Goal: Information Seeking & Learning: Learn about a topic

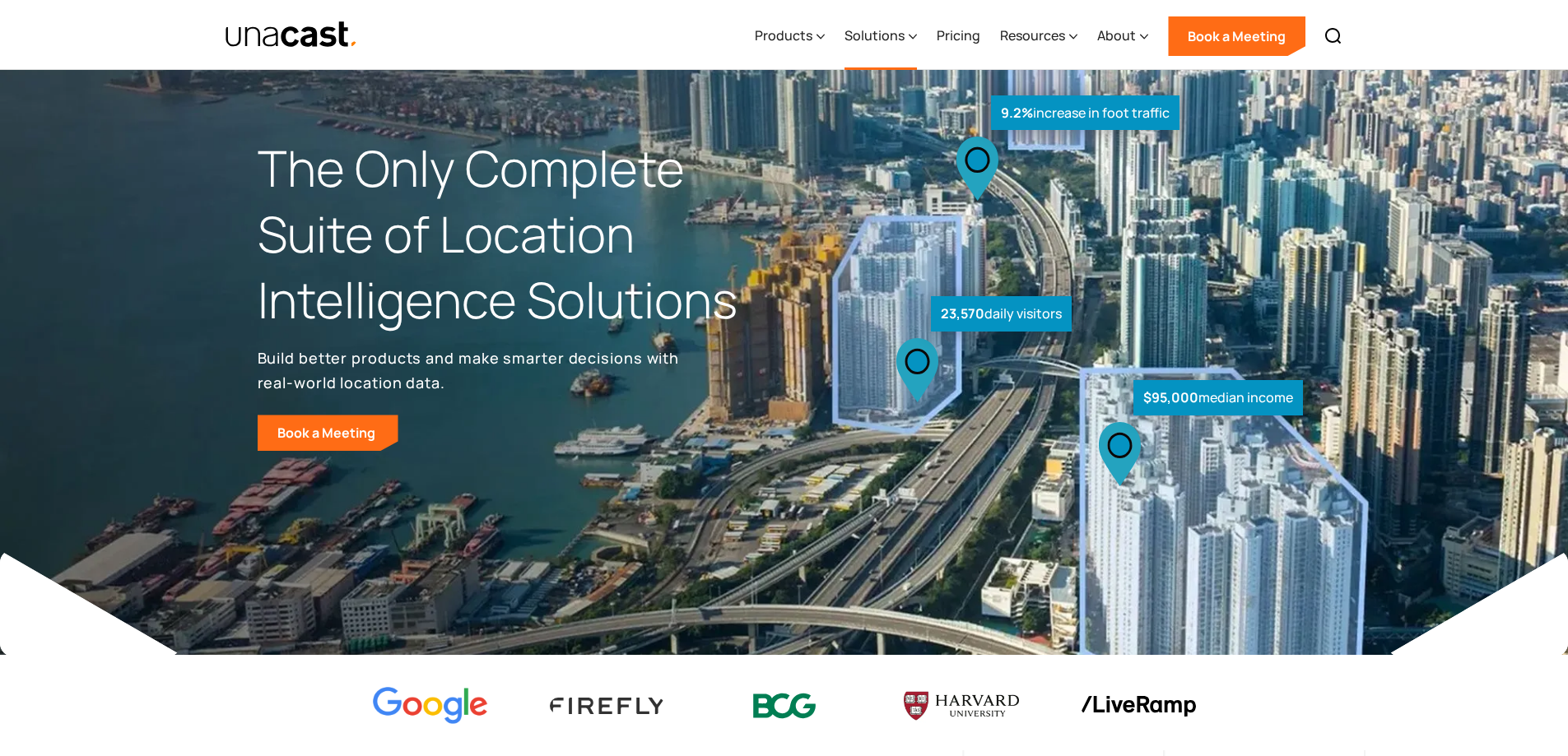
click at [865, 36] on div "Solutions" at bounding box center [874, 35] width 60 height 20
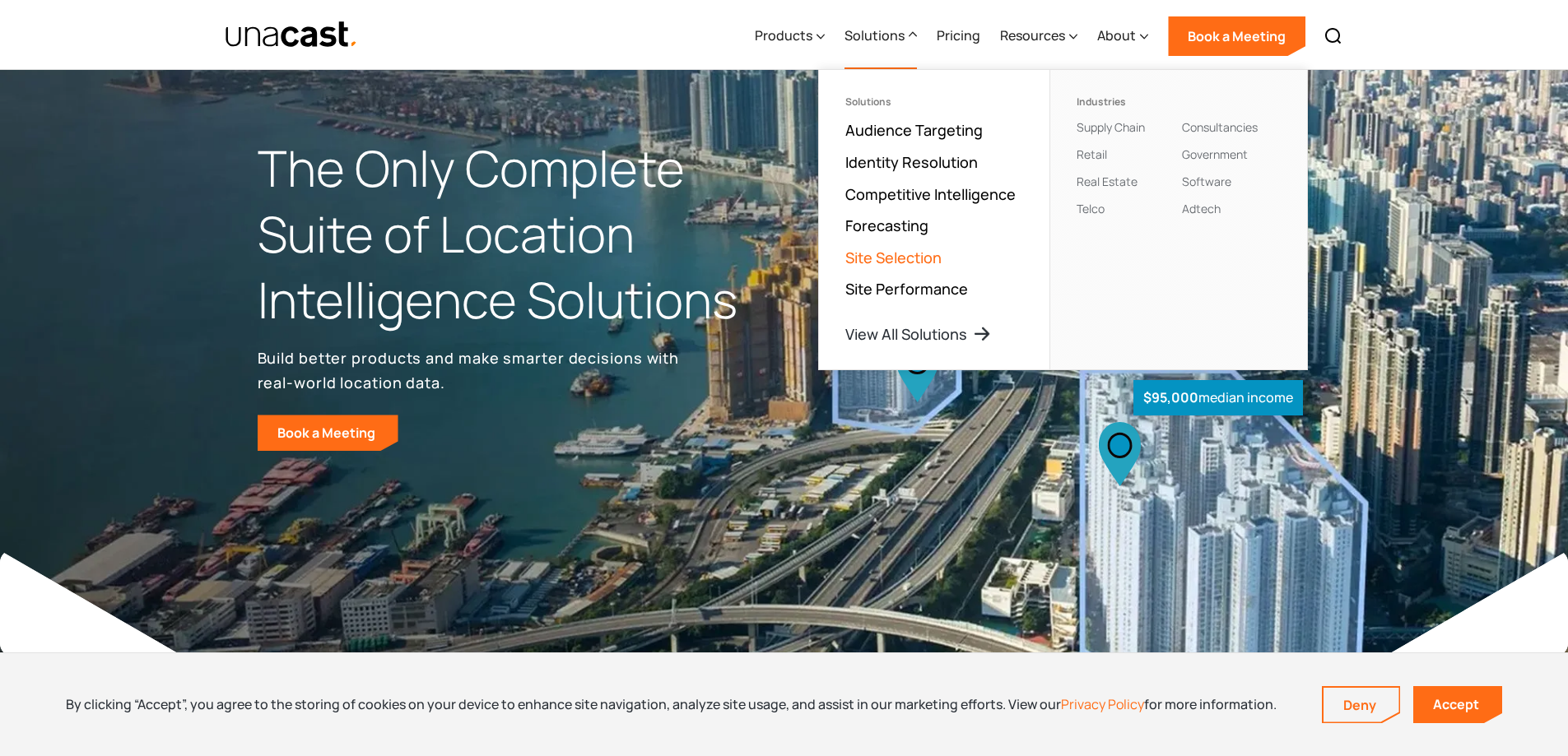
click at [907, 262] on link "Site Selection" at bounding box center [893, 257] width 96 height 20
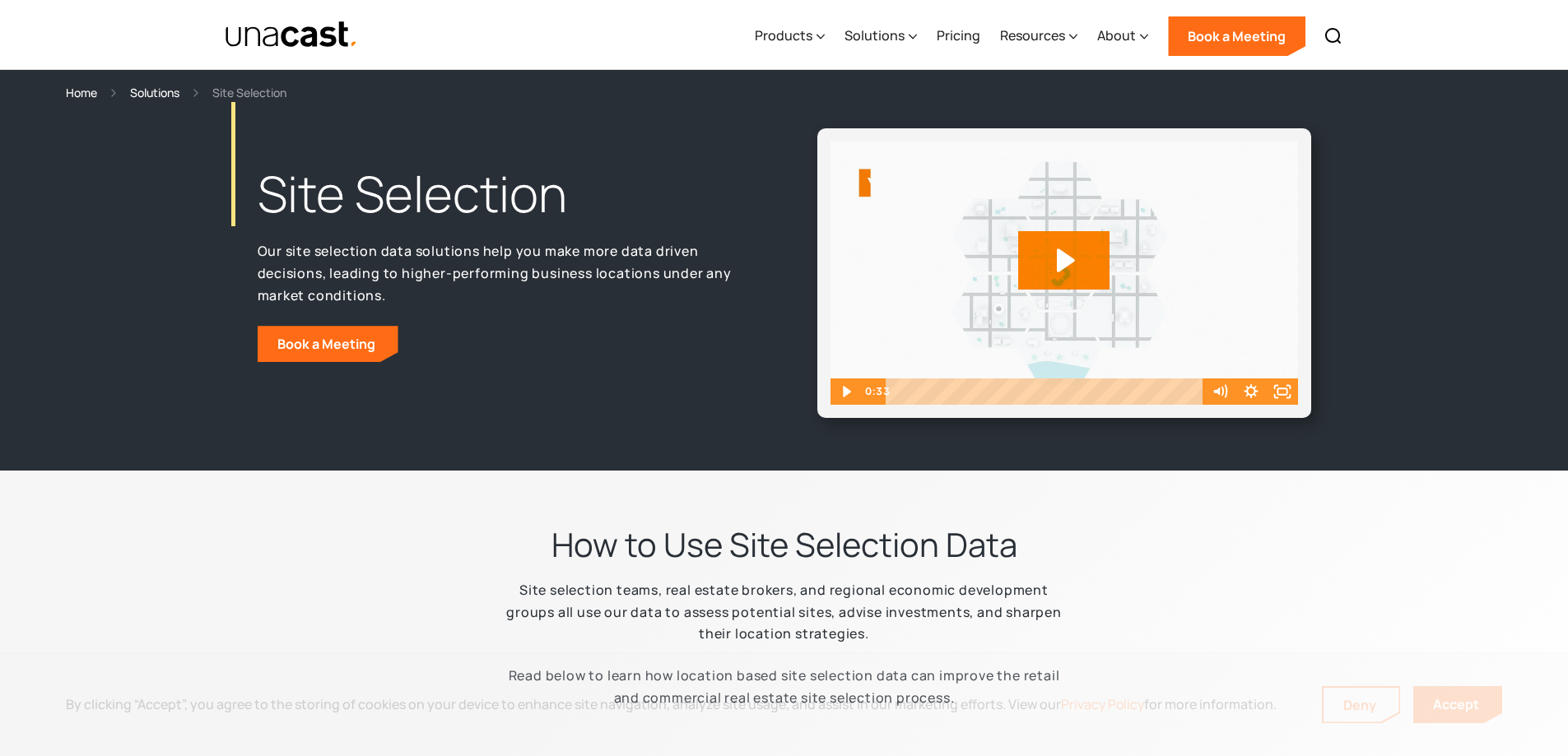
click at [838, 30] on div "Products Location Intelligence Global Location Data Foot Traffic Data Location …" at bounding box center [1048, 34] width 607 height 70
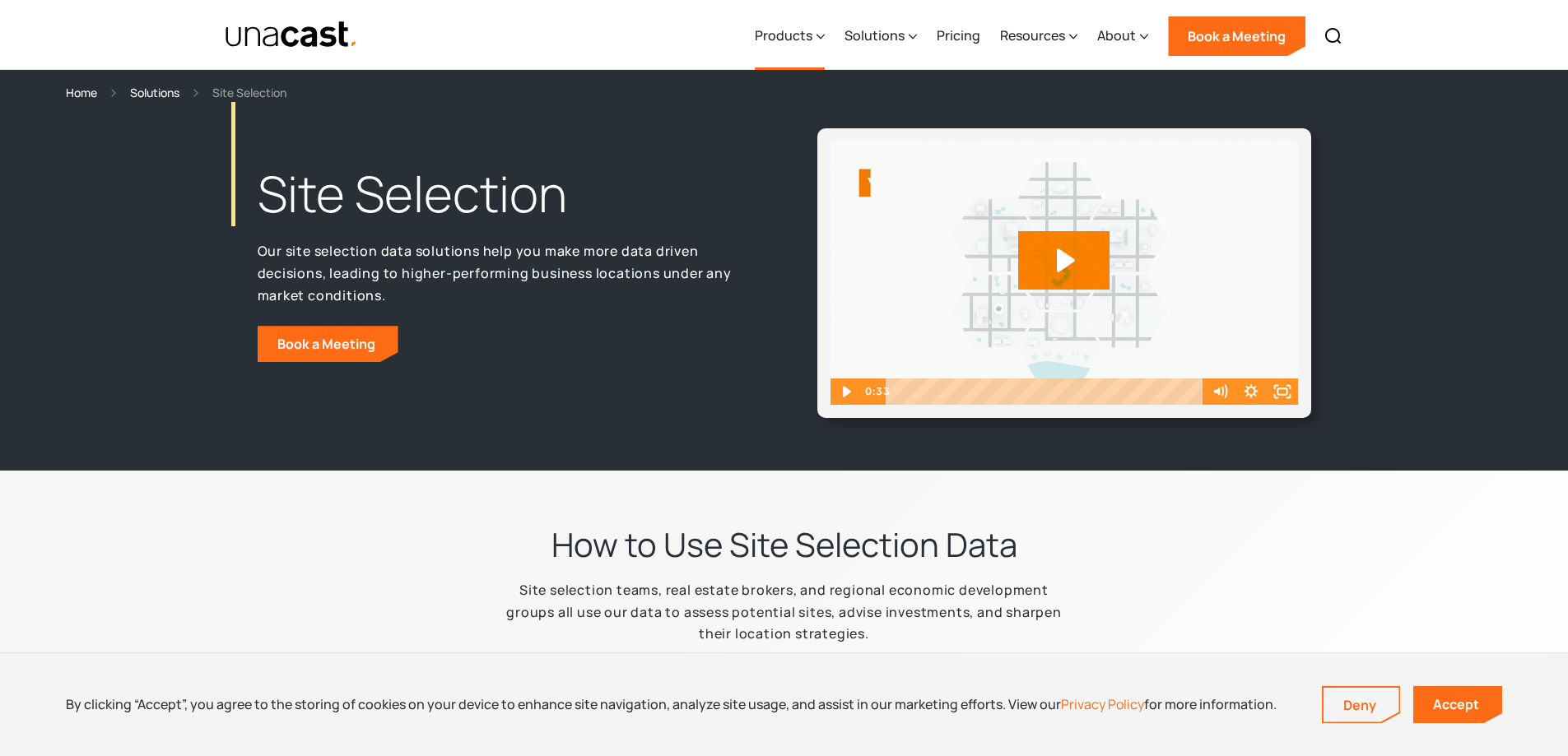
click at [824, 33] on icon at bounding box center [821, 37] width 9 height 17
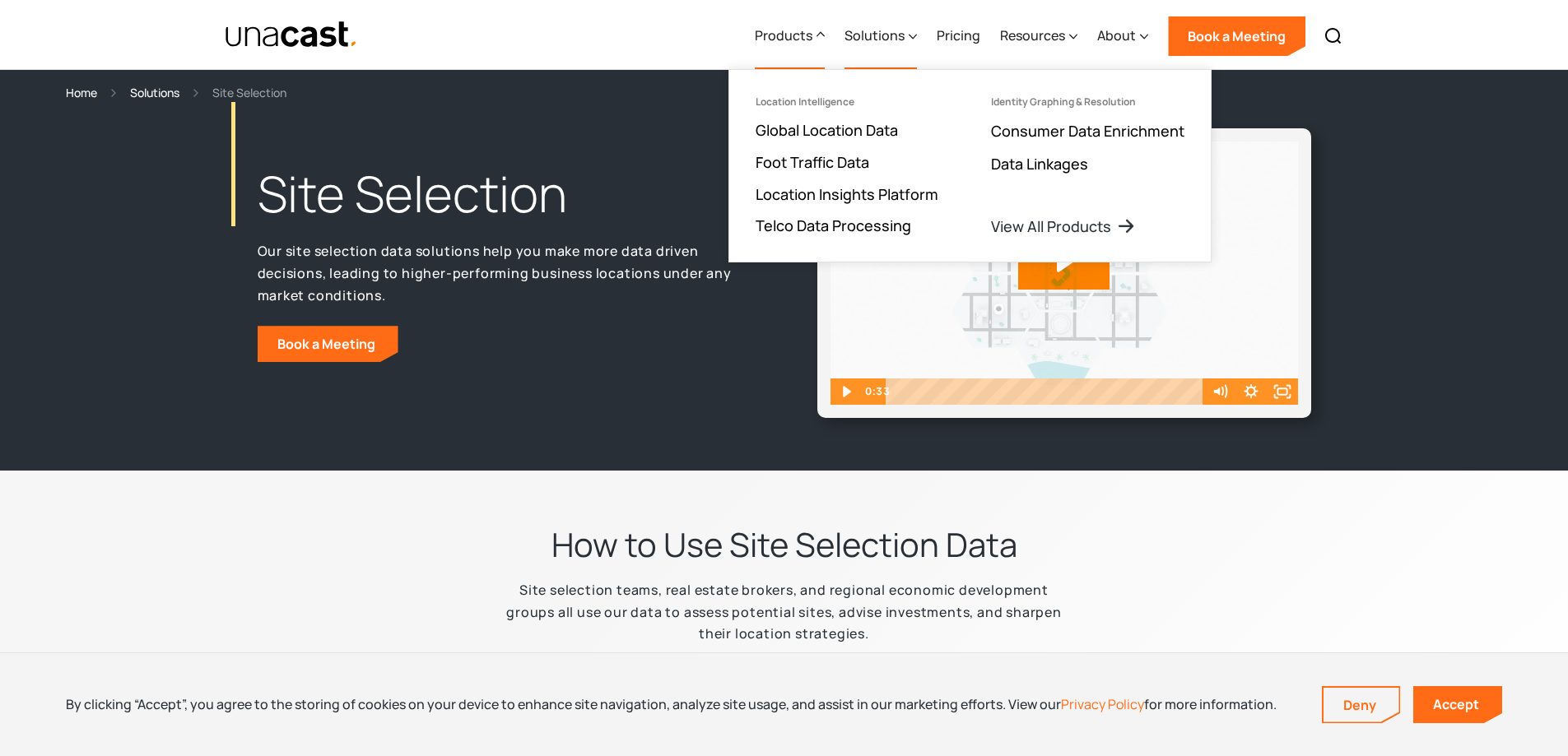
click at [899, 35] on div "Solutions" at bounding box center [874, 35] width 60 height 20
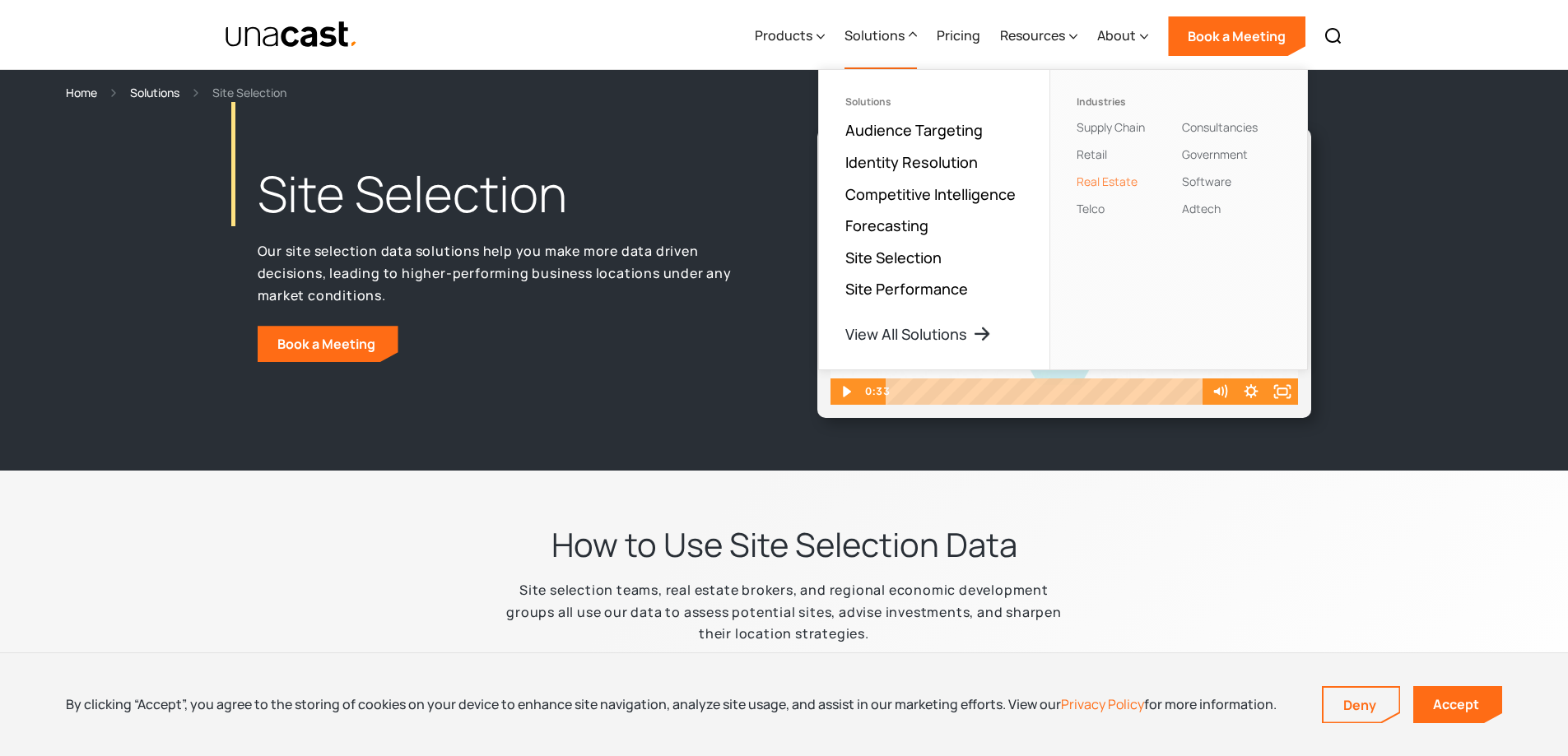
click at [1124, 179] on link "Real Estate" at bounding box center [1106, 181] width 61 height 15
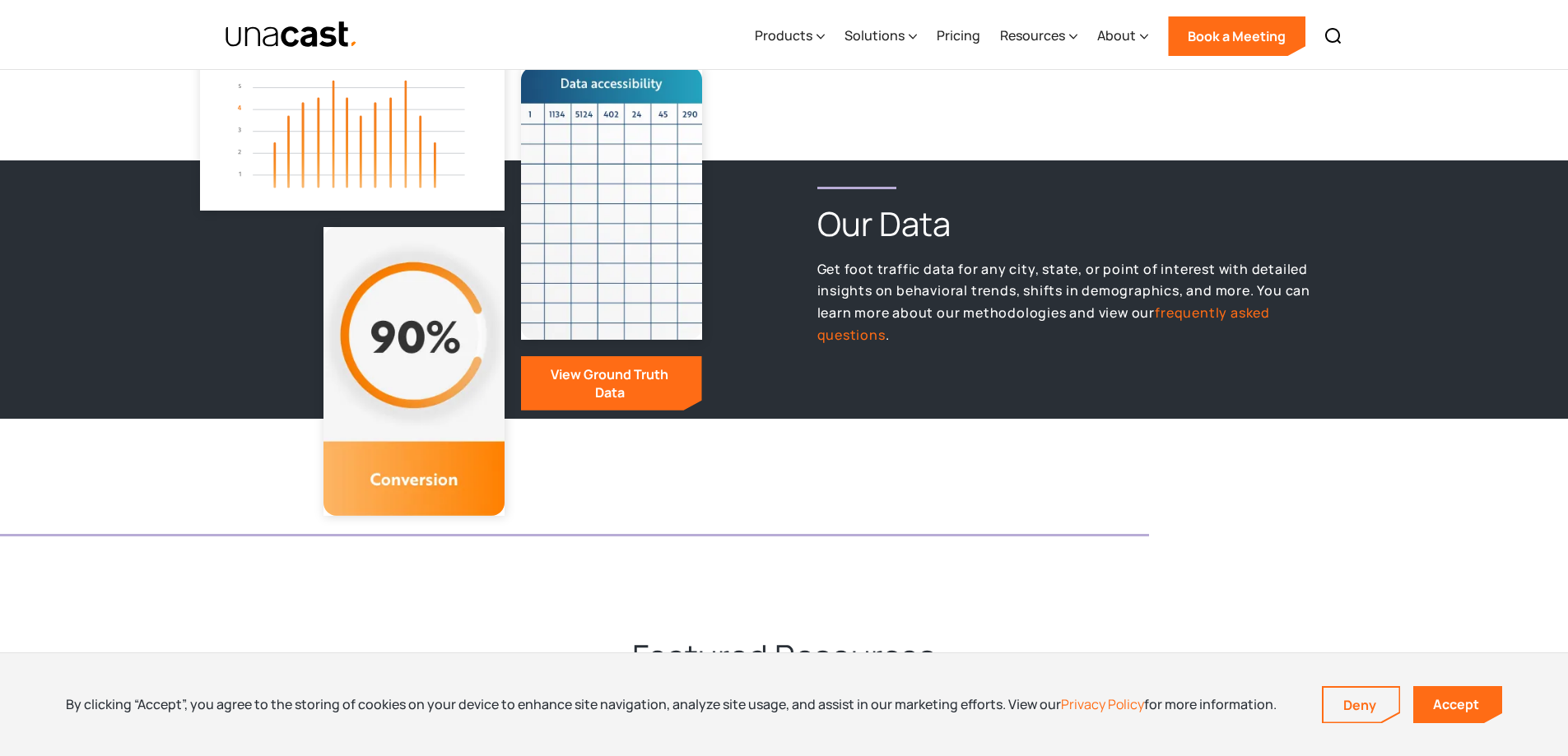
scroll to position [1799, 0]
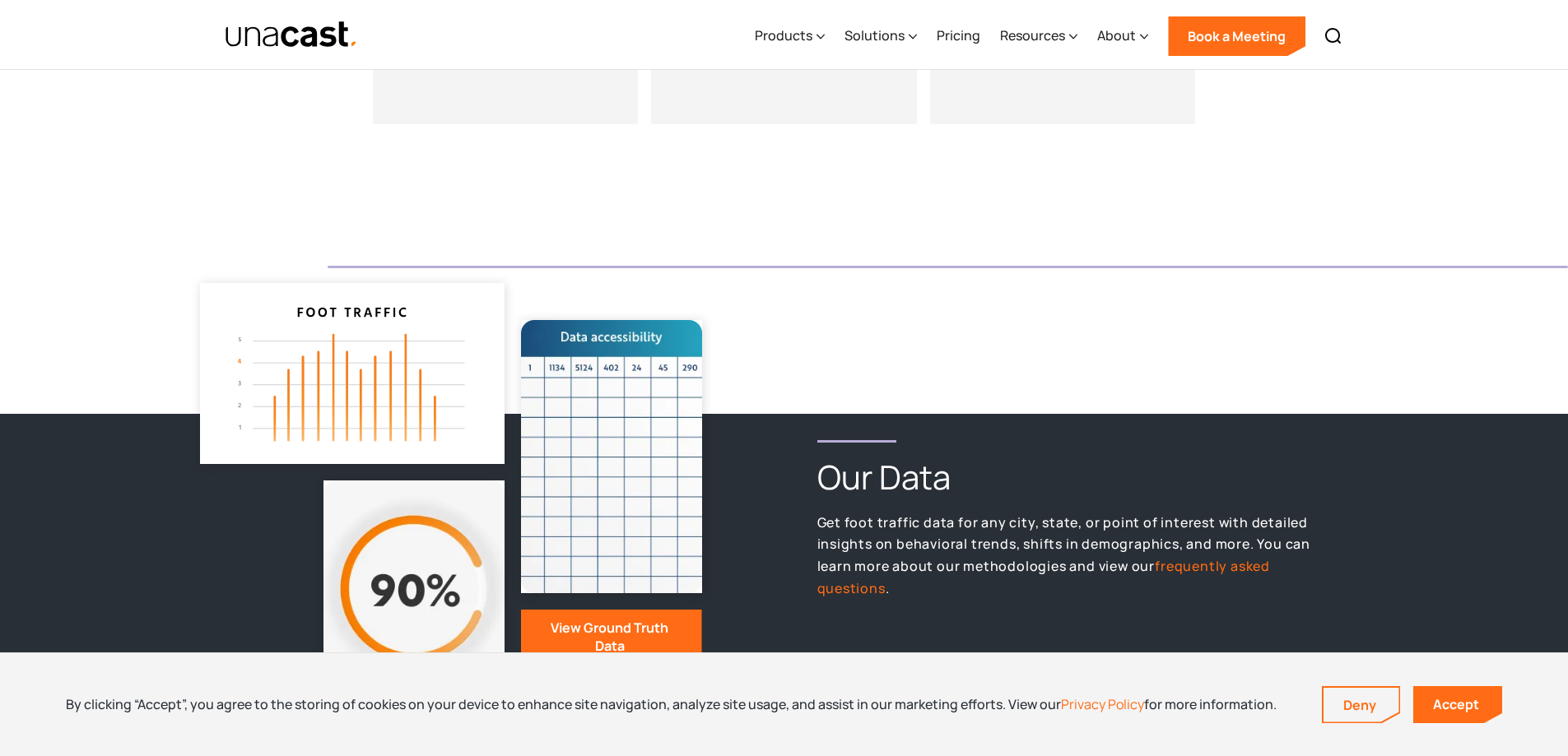
click at [944, 517] on p "Get foot traffic data for any city, state, or point of interest with detailed i…" at bounding box center [1064, 556] width 493 height 88
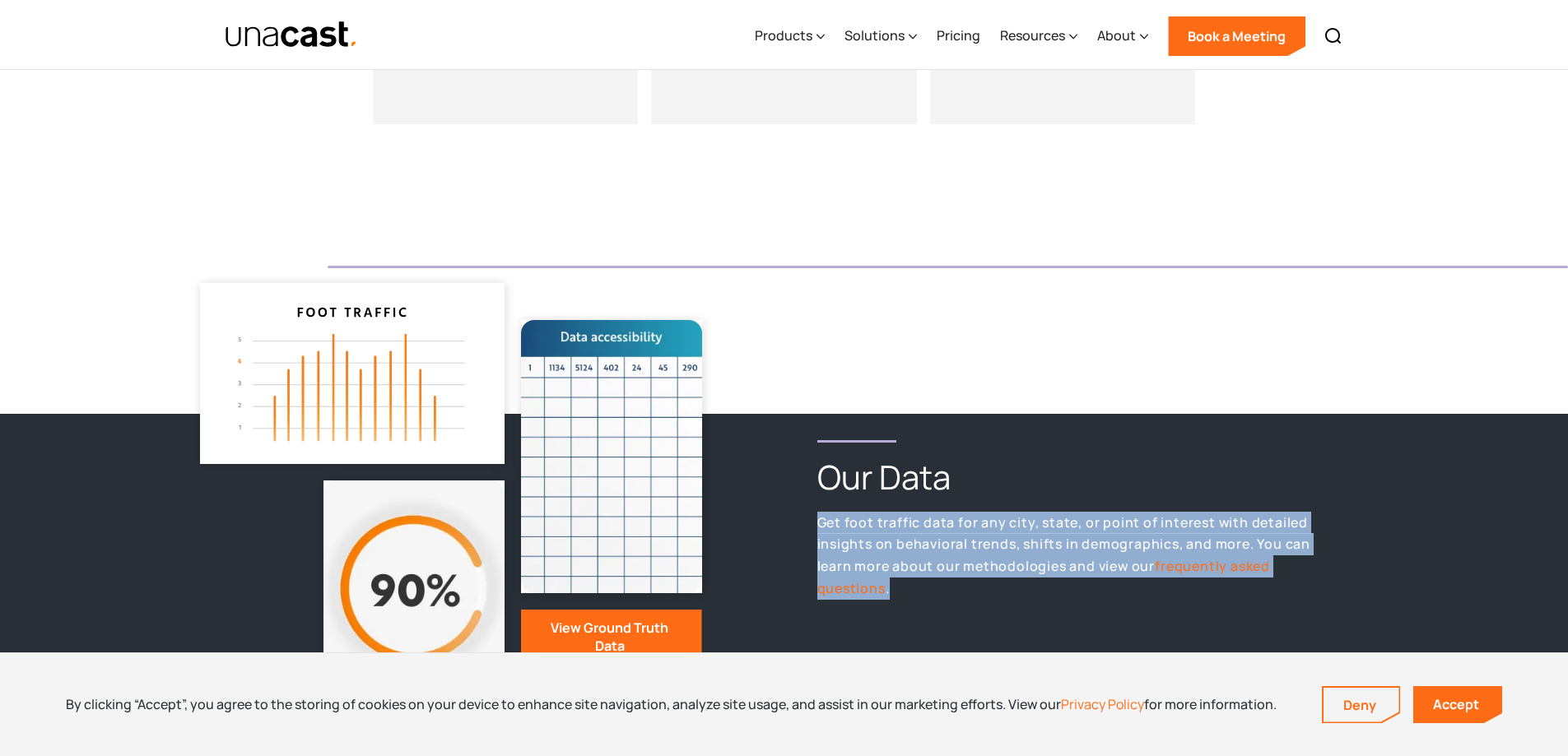
click at [944, 517] on p "Get foot traffic data for any city, state, or point of interest with detailed i…" at bounding box center [1064, 556] width 493 height 88
click at [947, 527] on p "Get foot traffic data for any city, state, or point of interest with detailed i…" at bounding box center [1064, 556] width 493 height 88
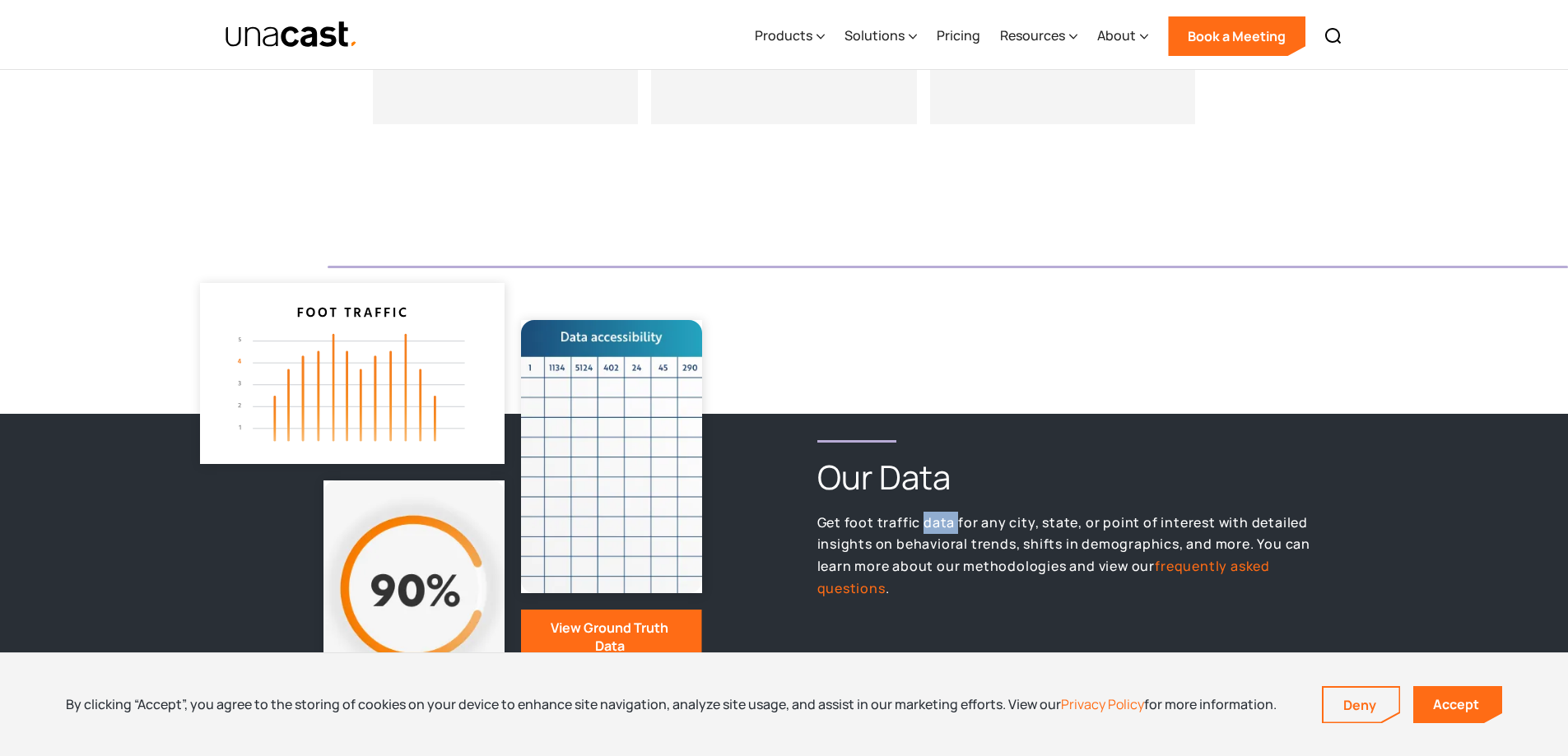
click at [947, 527] on p "Get foot traffic data for any city, state, or point of interest with detailed i…" at bounding box center [1064, 556] width 493 height 88
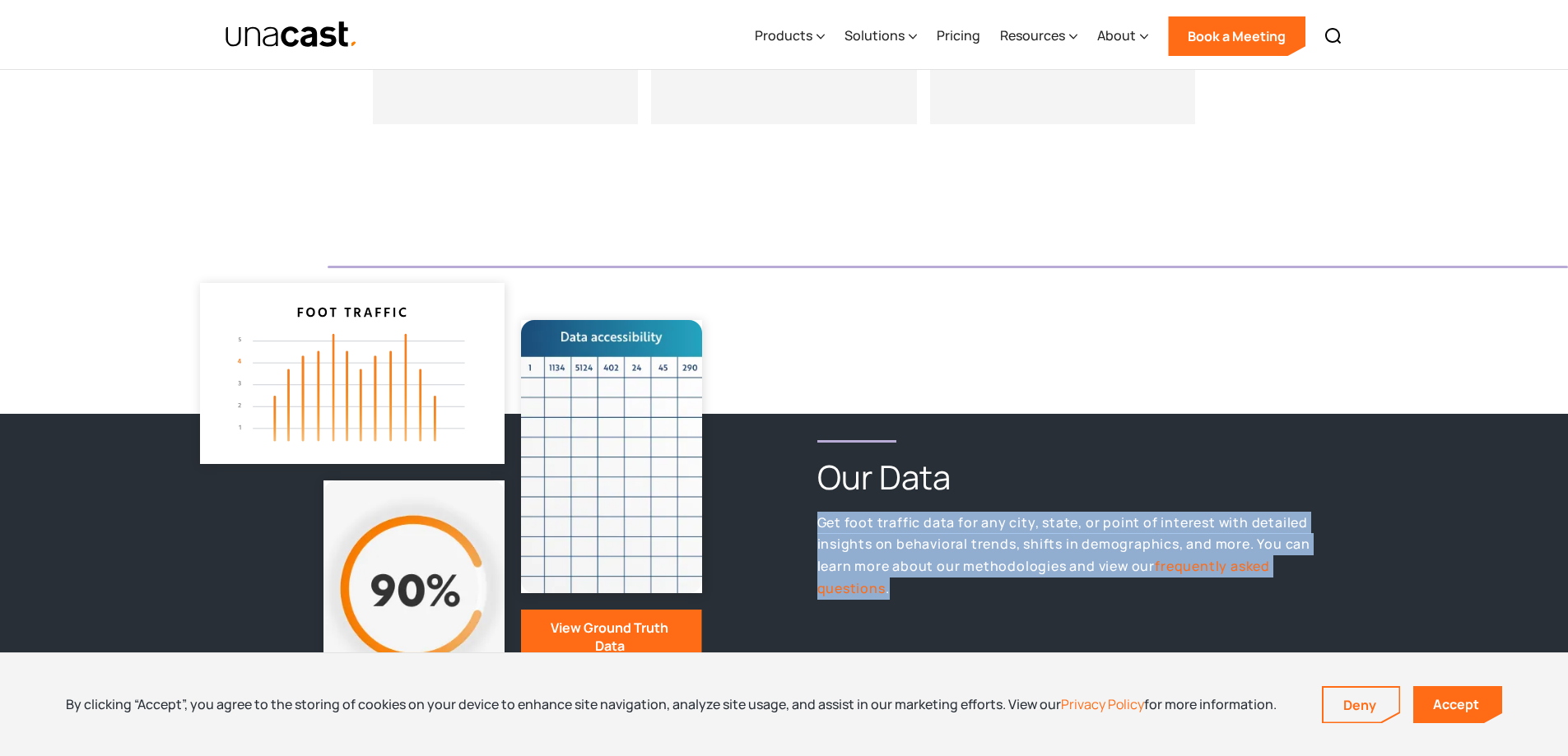
click at [947, 527] on p "Get foot traffic data for any city, state, or point of interest with detailed i…" at bounding box center [1064, 556] width 493 height 88
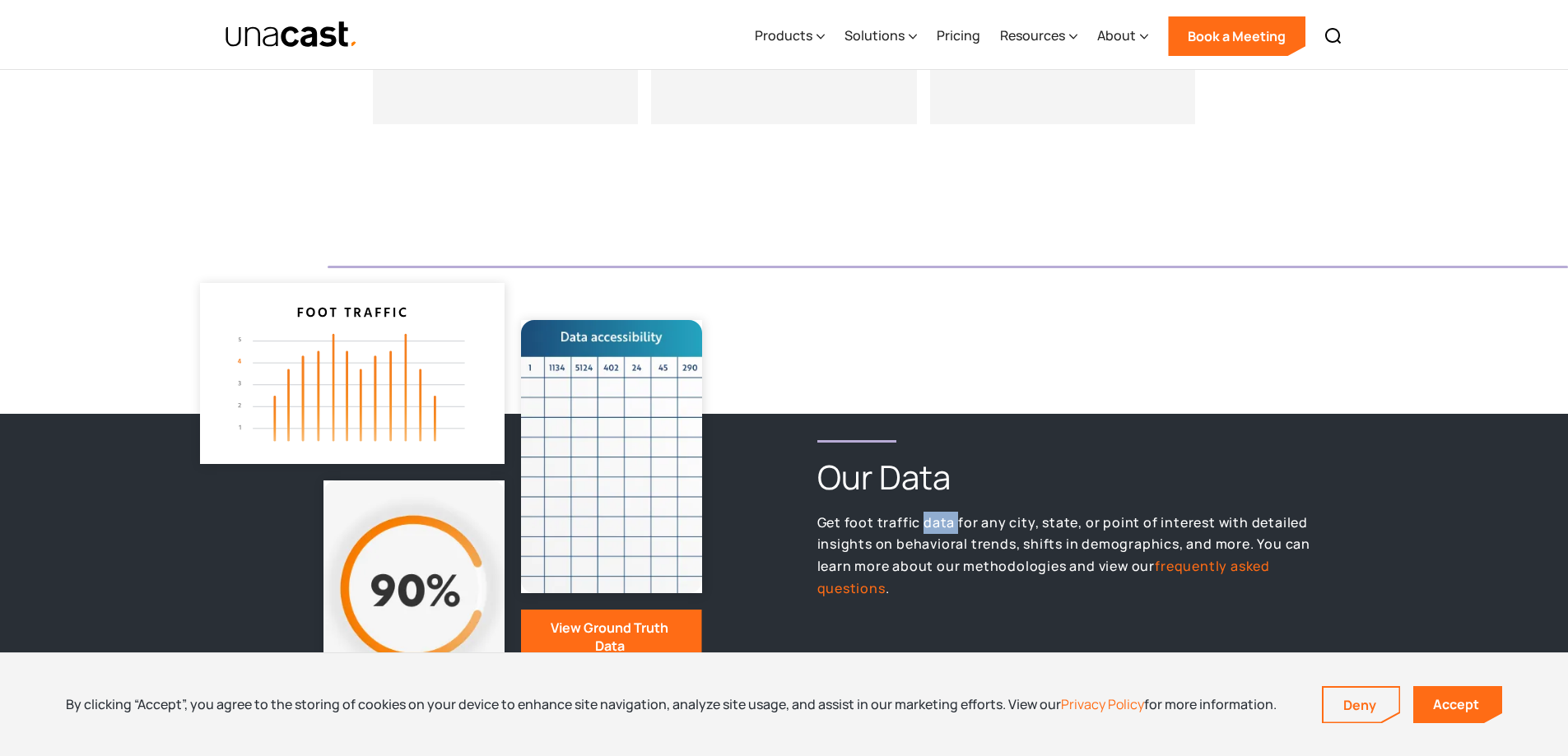
click at [947, 527] on p "Get foot traffic data for any city, state, or point of interest with detailed i…" at bounding box center [1064, 556] width 493 height 88
click at [949, 527] on p "Get foot traffic data for any city, state, or point of interest with detailed i…" at bounding box center [1064, 556] width 493 height 88
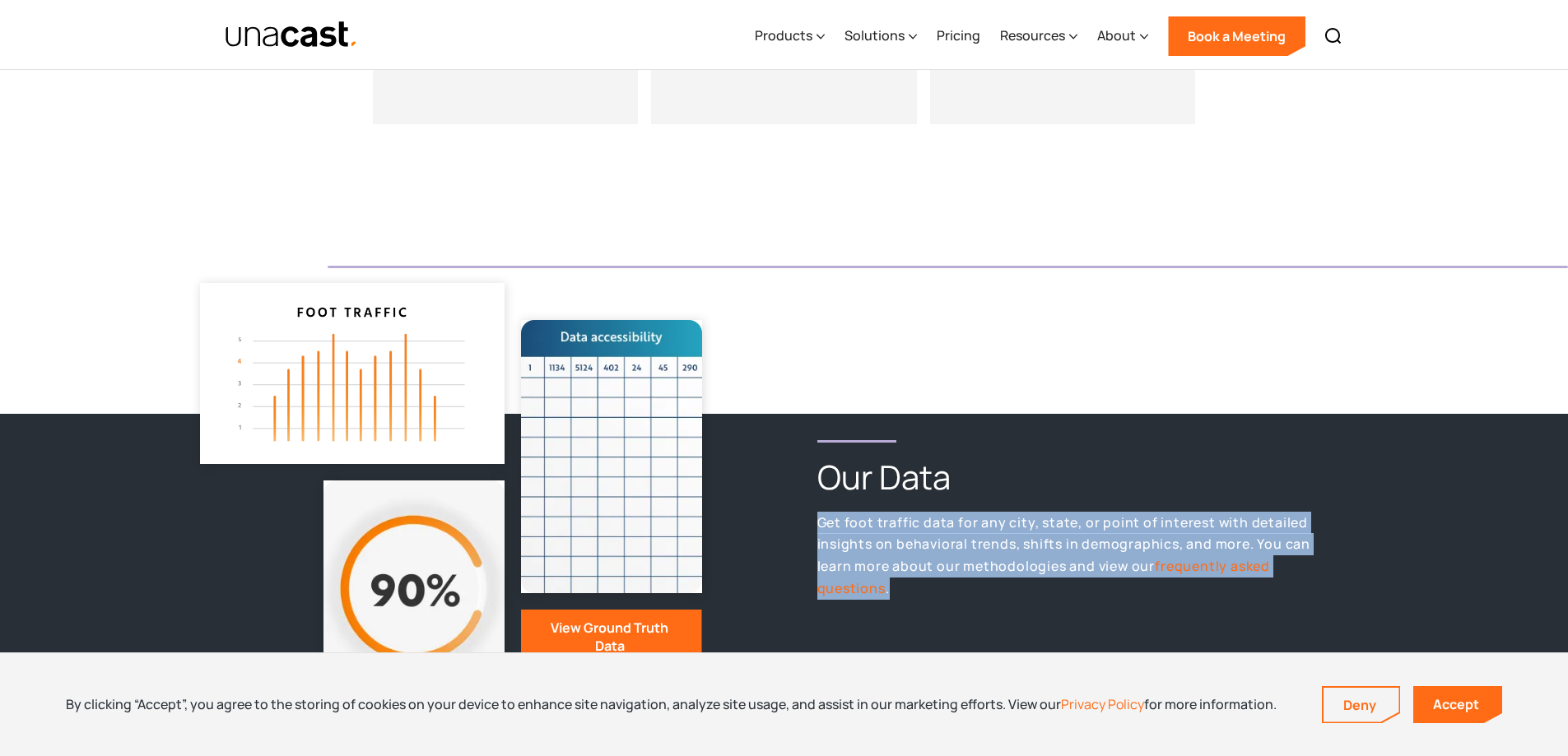
click at [949, 527] on p "Get foot traffic data for any city, state, or point of interest with detailed i…" at bounding box center [1064, 556] width 493 height 88
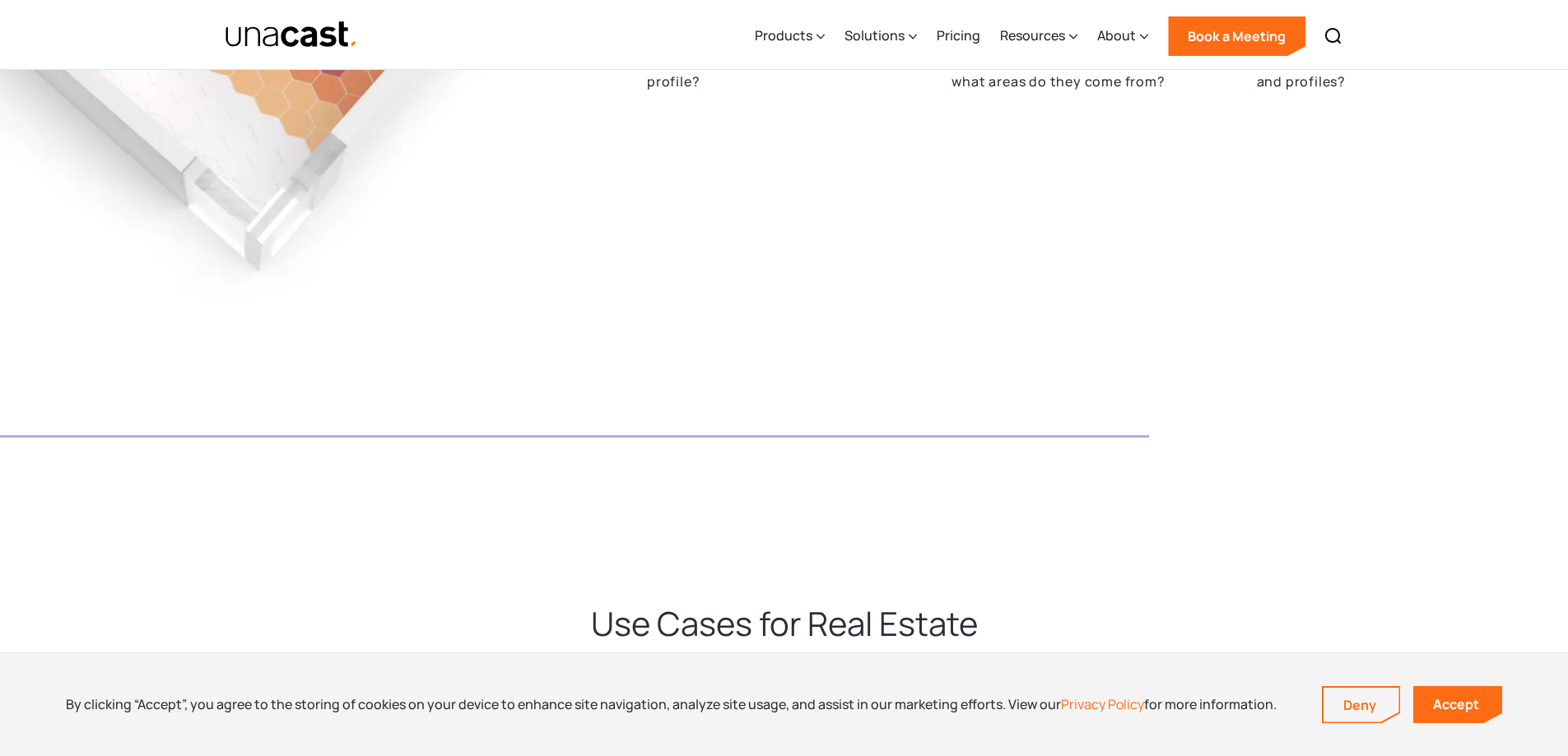
scroll to position [1470, 0]
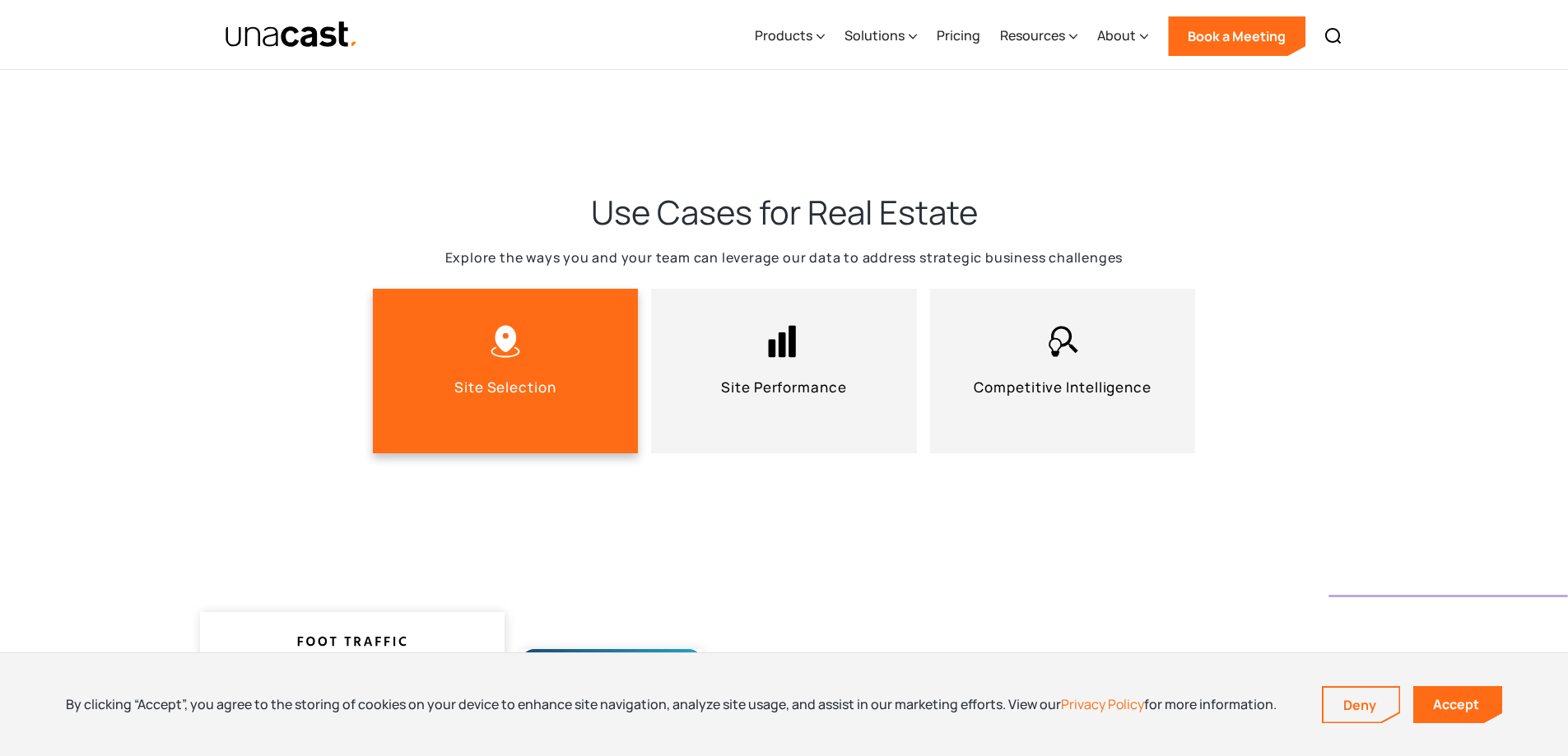
click at [469, 376] on link ".cls-1 { fill: none; } .cls-2 { fill: currentColor; } Site Selection" at bounding box center [505, 370] width 266 height 164
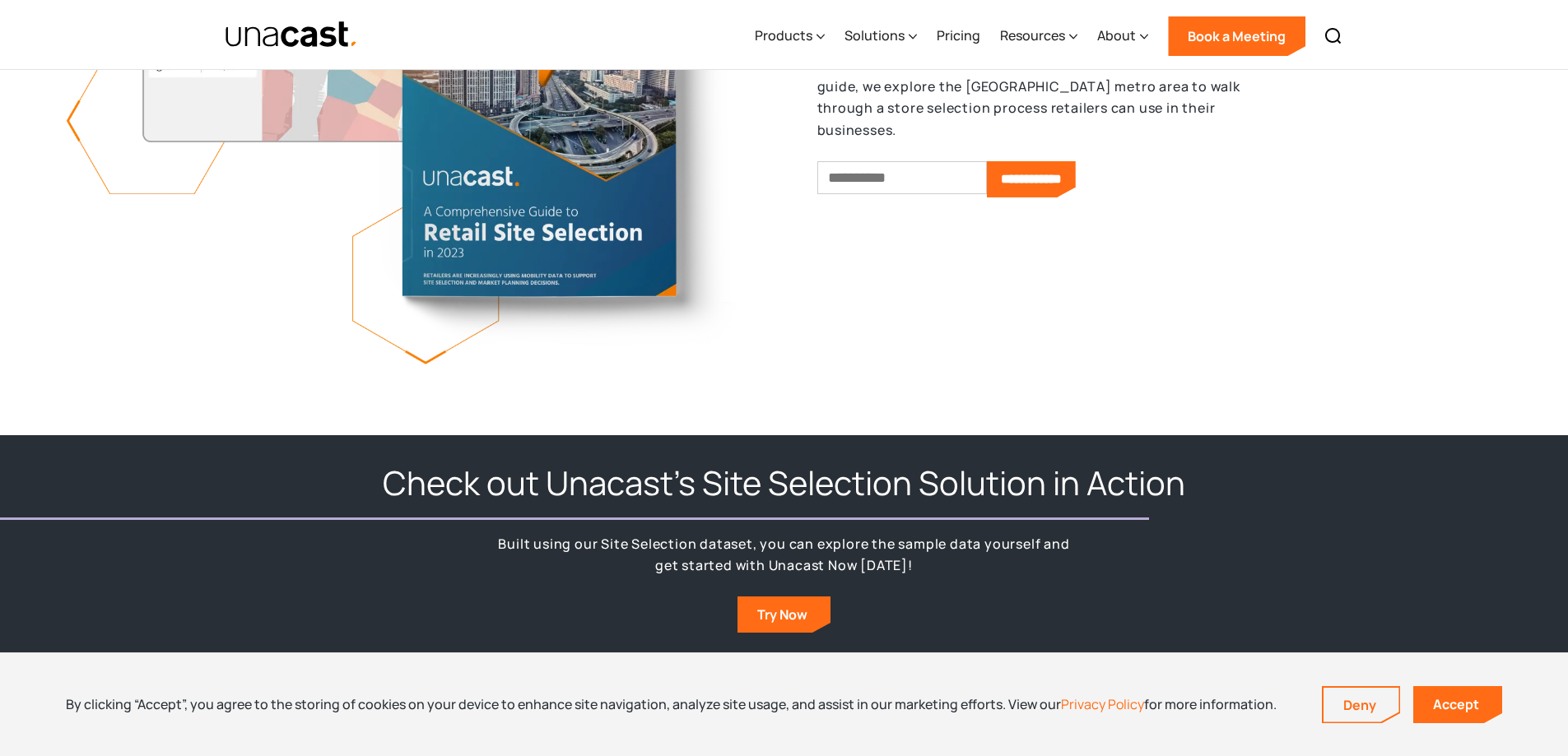
scroll to position [2138, 0]
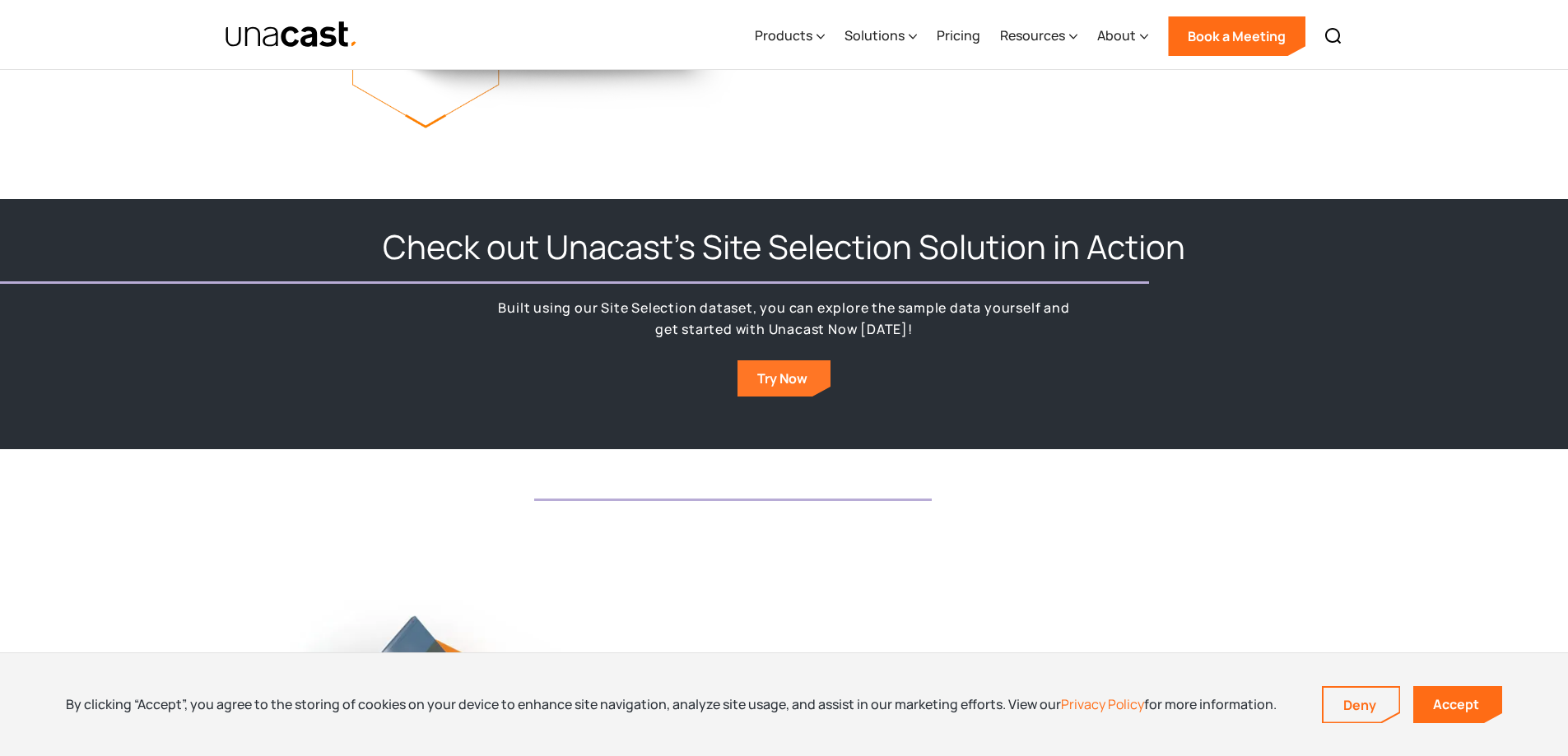
click at [812, 380] on link "Try Now" at bounding box center [784, 378] width 93 height 36
